Goal: Navigation & Orientation: Find specific page/section

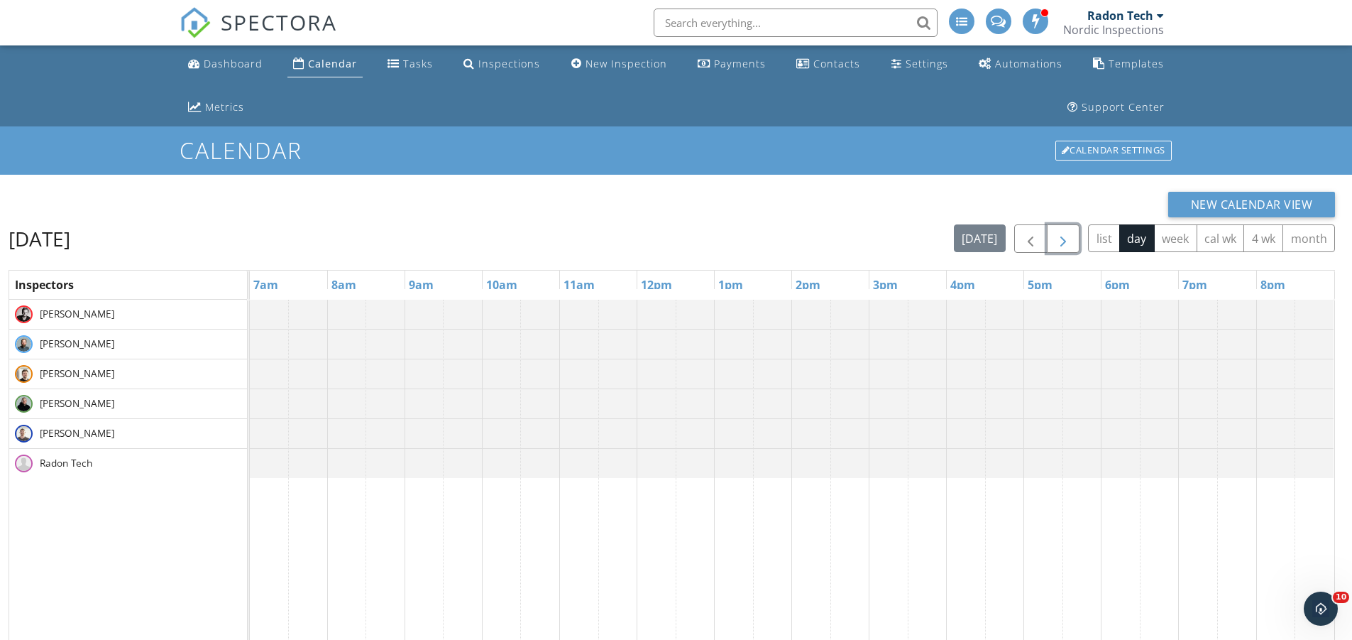
click at [1063, 235] on span "button" at bounding box center [1063, 239] width 17 height 17
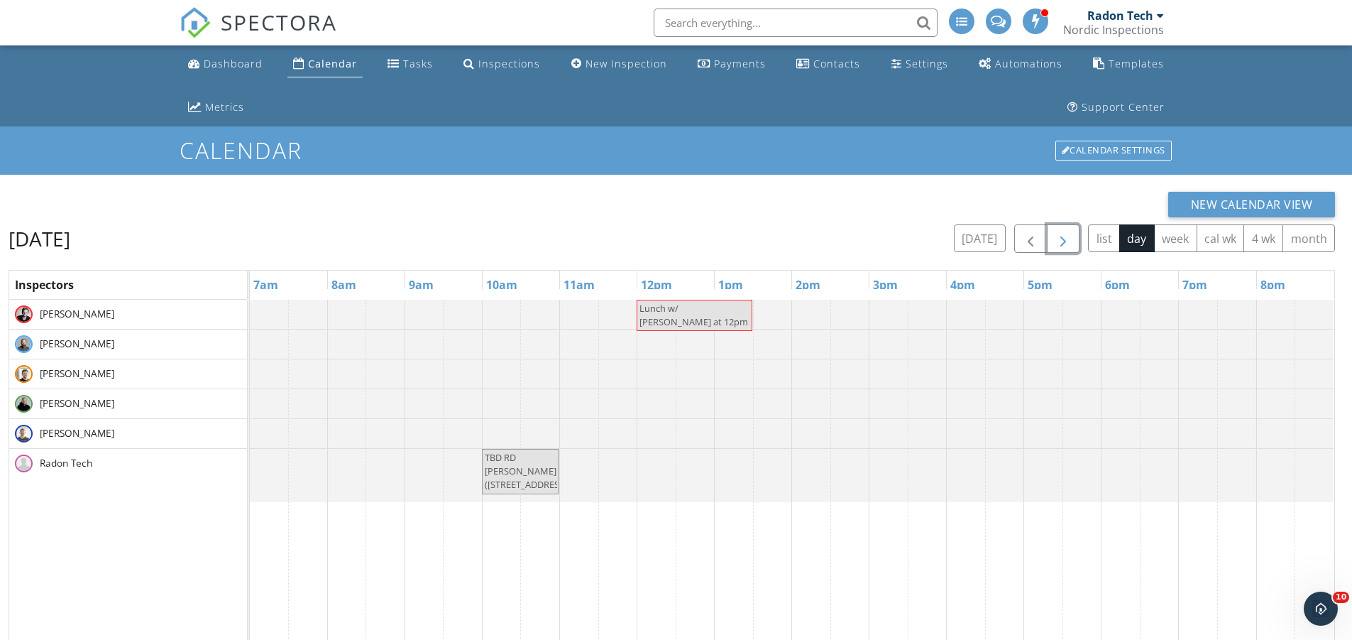
click at [1063, 236] on span "button" at bounding box center [1063, 239] width 17 height 17
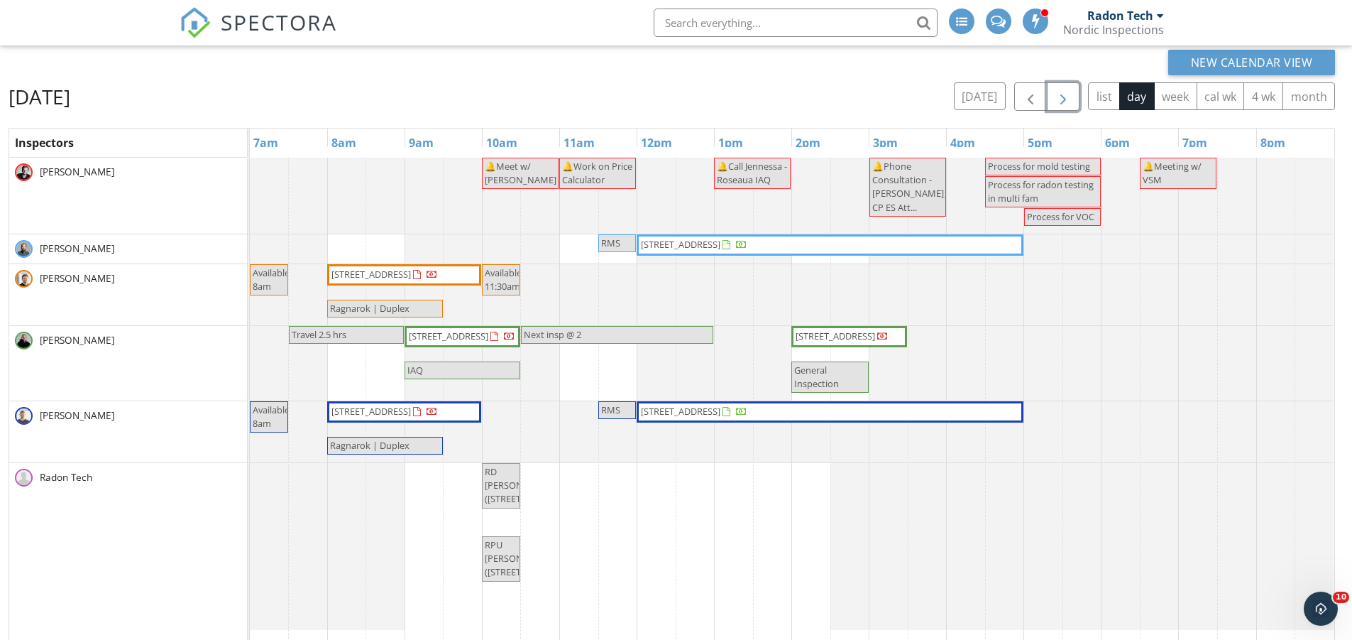
scroll to position [71, 0]
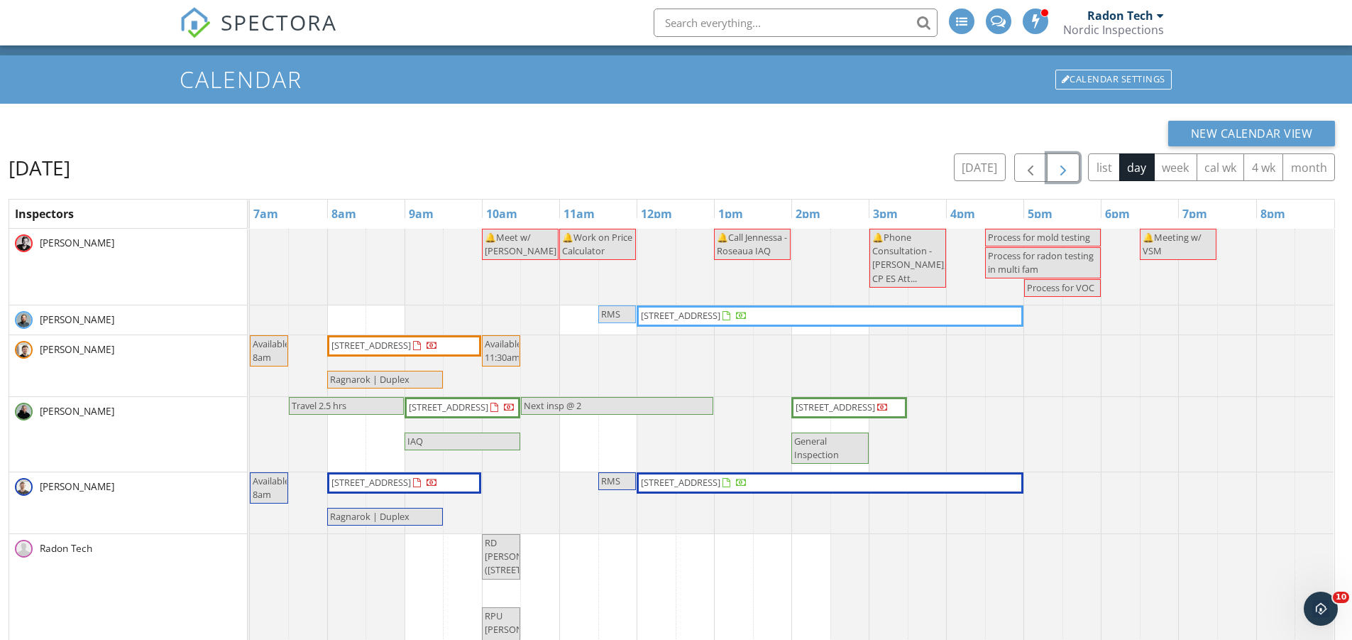
click at [1070, 171] on span "button" at bounding box center [1063, 168] width 17 height 17
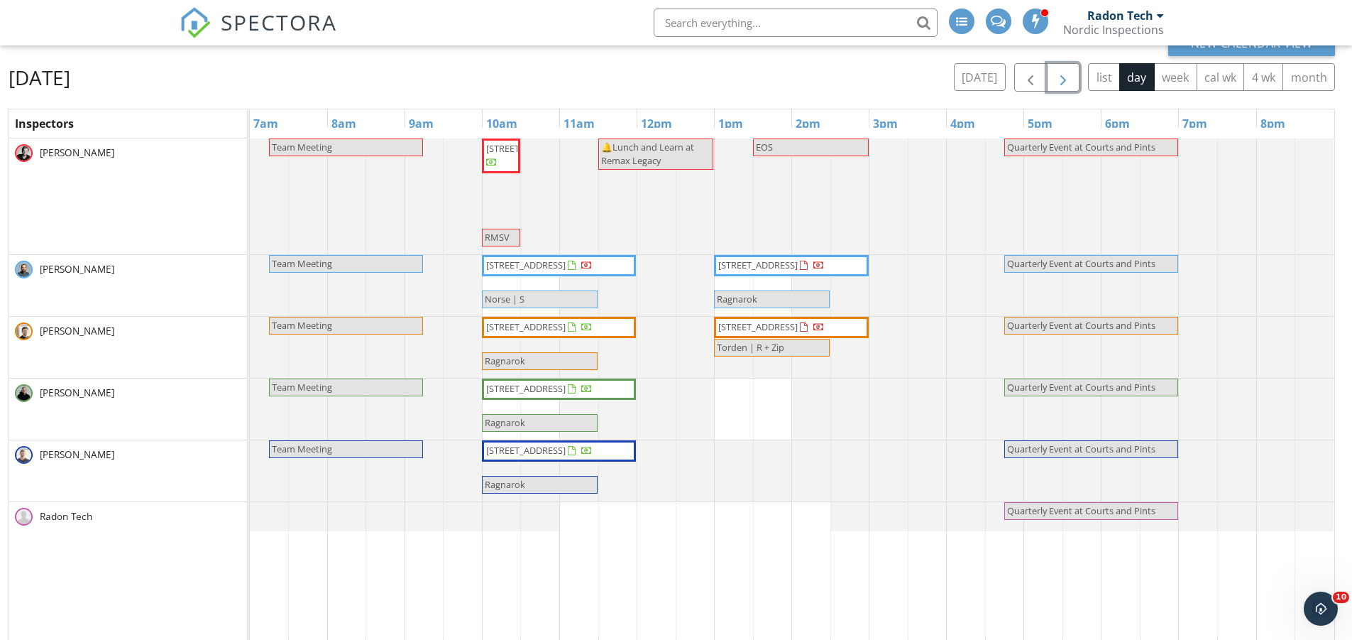
scroll to position [142, 0]
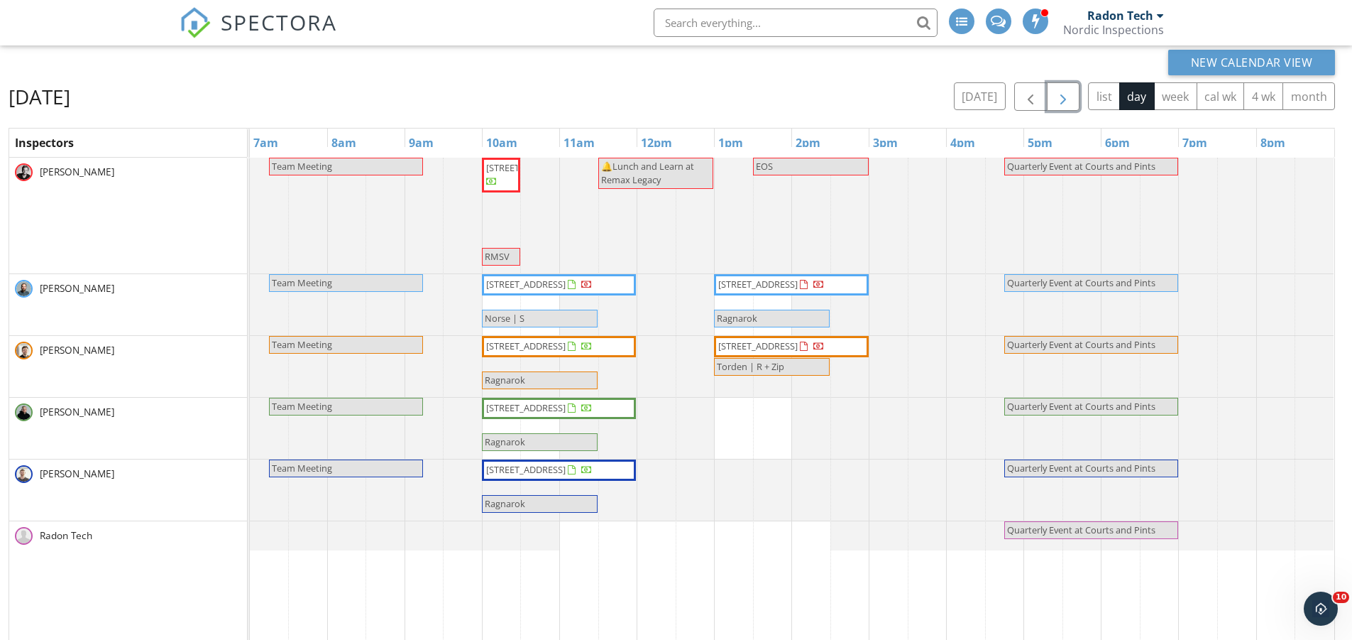
click at [1062, 90] on span "button" at bounding box center [1063, 97] width 17 height 17
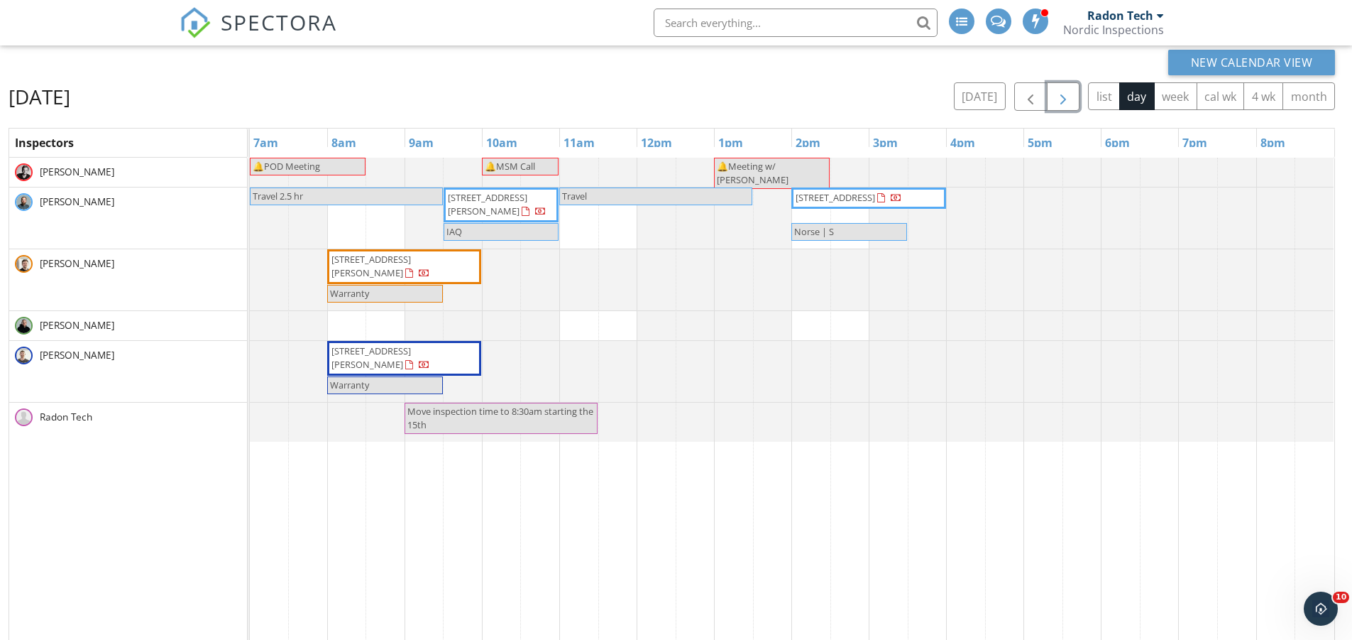
click at [1062, 90] on span "button" at bounding box center [1063, 97] width 17 height 17
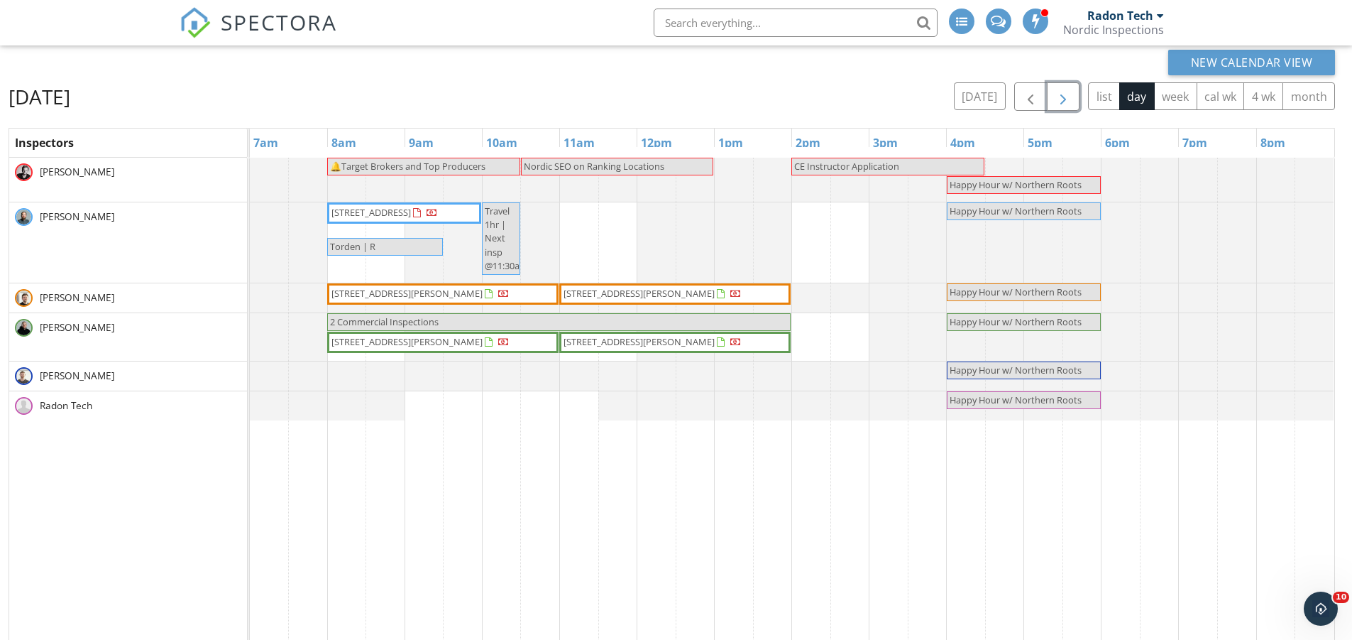
click at [1062, 90] on span "button" at bounding box center [1063, 97] width 17 height 17
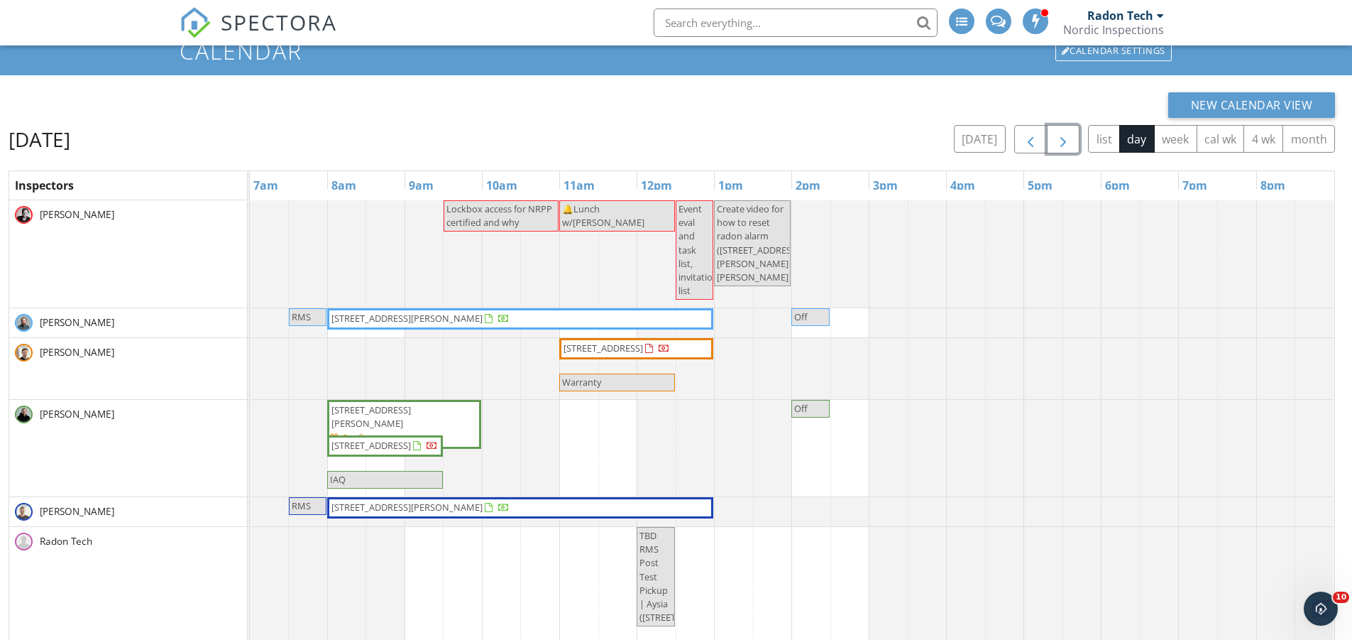
scroll to position [91, 0]
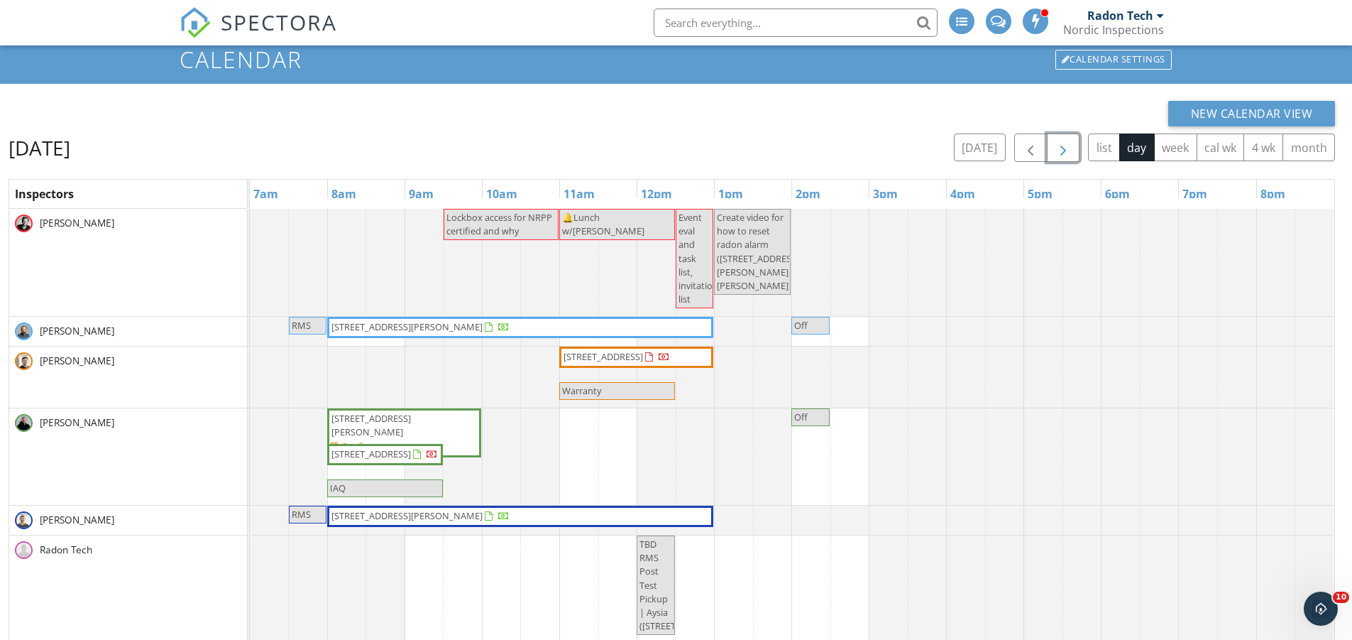
click at [1059, 147] on span "button" at bounding box center [1063, 148] width 17 height 17
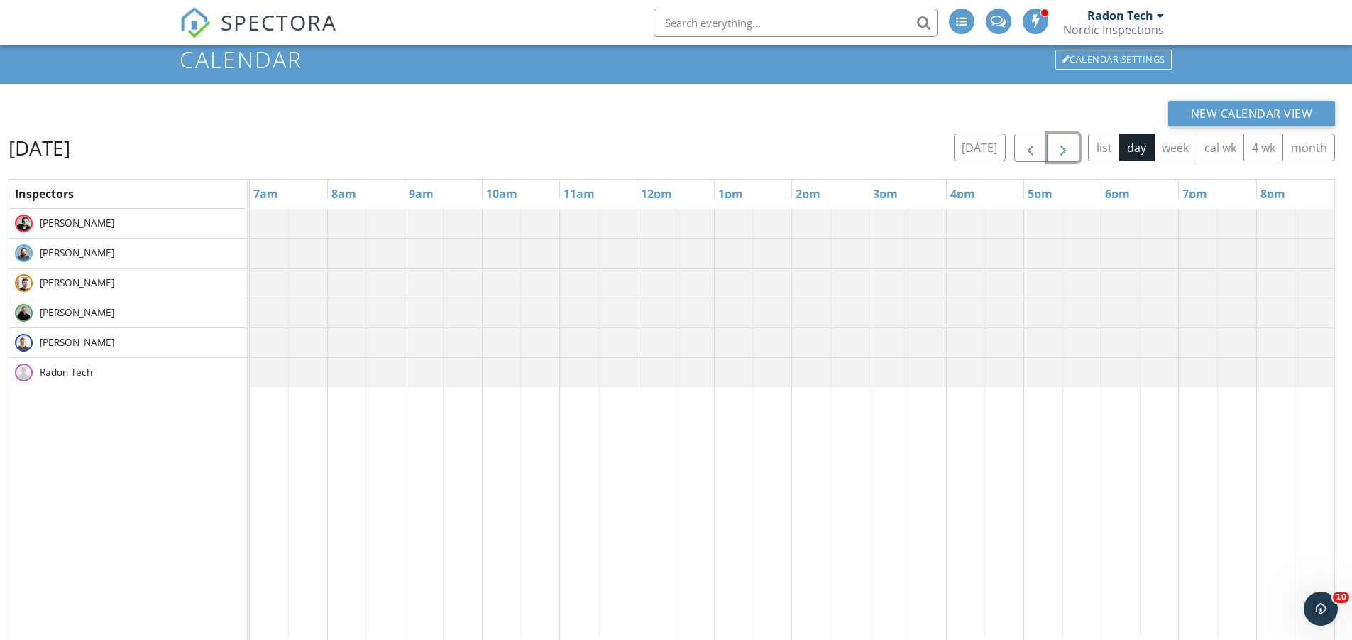
click at [1059, 147] on span "button" at bounding box center [1063, 148] width 17 height 17
click at [987, 143] on button "[DATE]" at bounding box center [980, 147] width 52 height 28
